Goal: Task Accomplishment & Management: Manage account settings

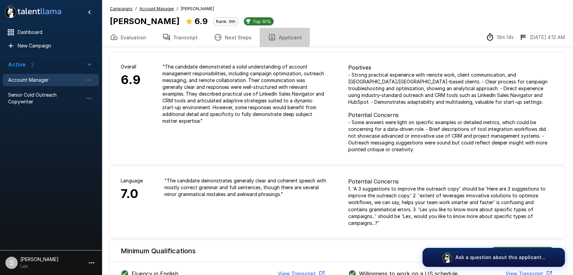
click at [277, 36] on button "Applicant" at bounding box center [285, 37] width 50 height 19
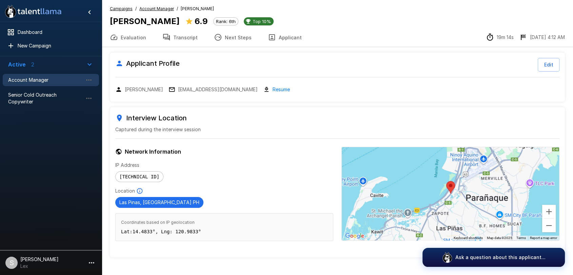
click at [281, 36] on button "Applicant" at bounding box center [285, 37] width 50 height 19
click at [270, 36] on icon "button" at bounding box center [272, 37] width 6 height 6
click at [212, 90] on p "[EMAIL_ADDRESS][DOMAIN_NAME]" at bounding box center [218, 89] width 80 height 7
click at [152, 6] on u "Account Manager" at bounding box center [156, 8] width 35 height 5
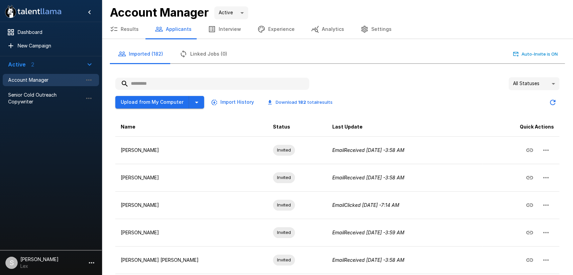
click at [149, 85] on input "text" at bounding box center [212, 84] width 194 height 12
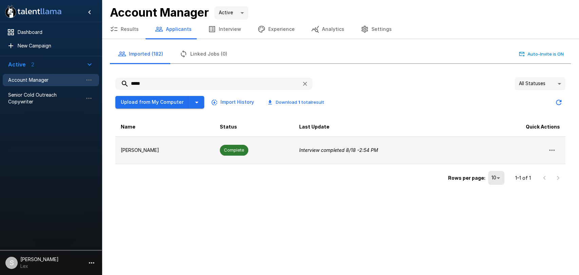
type input "*****"
click at [144, 151] on p "[PERSON_NAME]" at bounding box center [165, 150] width 88 height 7
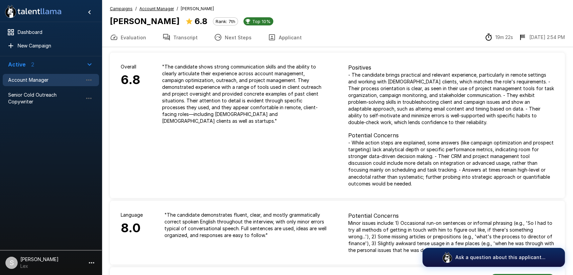
click at [287, 36] on button "Applicant" at bounding box center [285, 37] width 50 height 19
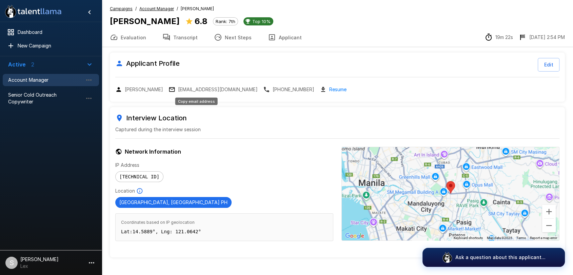
click at [182, 86] on p "[EMAIL_ADDRESS][DOMAIN_NAME]" at bounding box center [218, 89] width 80 height 7
click at [25, 79] on span "Account Manager" at bounding box center [45, 80] width 75 height 7
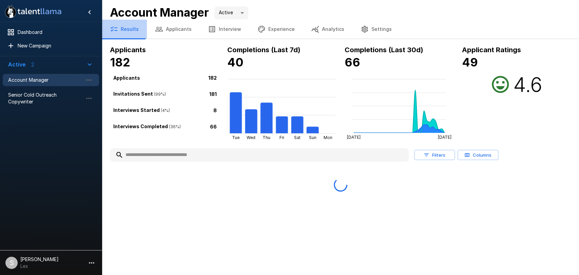
click at [125, 29] on button "Results" at bounding box center [124, 29] width 45 height 19
